Goal: Find specific page/section: Find specific page/section

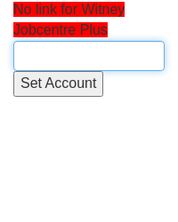
click at [70, 52] on input "text" at bounding box center [88, 56] width 151 height 30
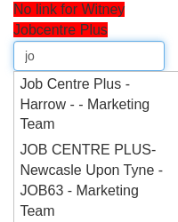
type input "j"
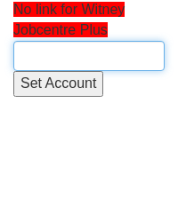
click at [70, 52] on input "text" at bounding box center [88, 56] width 151 height 30
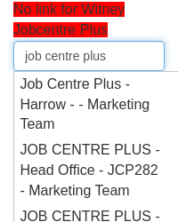
click at [44, 50] on input "job centre plus" at bounding box center [88, 56] width 151 height 30
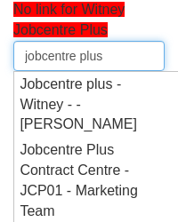
click at [114, 56] on input "jobcentre plus" at bounding box center [88, 56] width 151 height 30
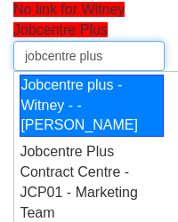
click at [54, 136] on div "Jobcentre plus - Witney - - [PERSON_NAME]" at bounding box center [92, 106] width 144 height 63
type input "Jobcentre plus - Witney - - [PERSON_NAME]"
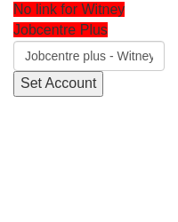
click at [59, 91] on input "Set Account" at bounding box center [58, 84] width 90 height 26
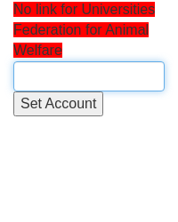
click at [59, 72] on input "text" at bounding box center [88, 76] width 151 height 30
paste input "Universities Federation for Animal Welfare"
type input "Universities Federation for Animal Welfare"
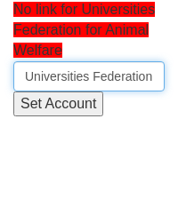
scroll to position [0, 124]
